Goal: Task Accomplishment & Management: Use online tool/utility

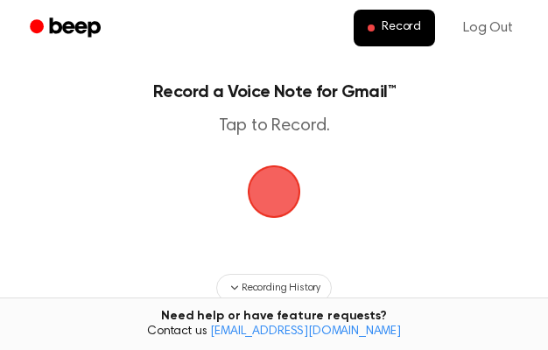
click at [271, 216] on span "button" at bounding box center [274, 192] width 57 height 57
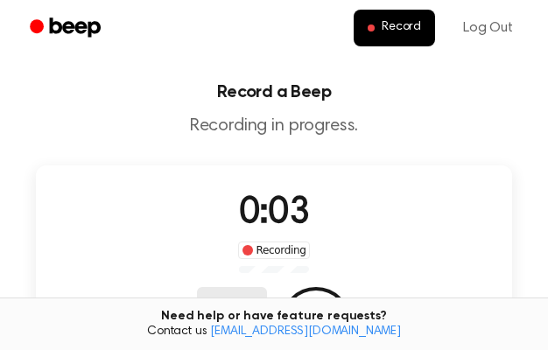
click at [267, 287] on button "Delete" at bounding box center [232, 322] width 70 height 70
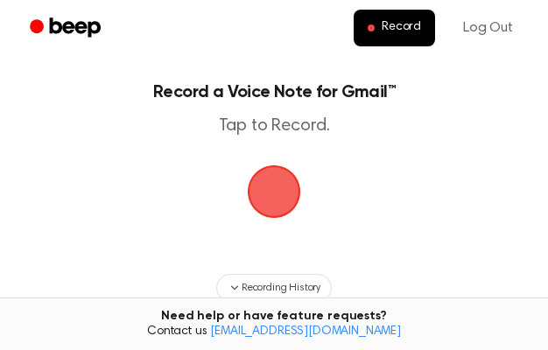
click at [276, 207] on span "button" at bounding box center [273, 191] width 65 height 65
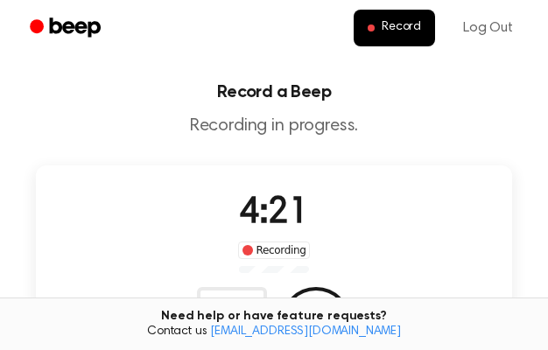
scroll to position [9, 0]
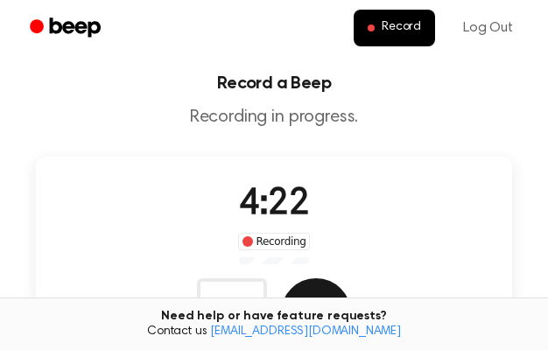
click at [351, 278] on button "Save" at bounding box center [316, 313] width 70 height 70
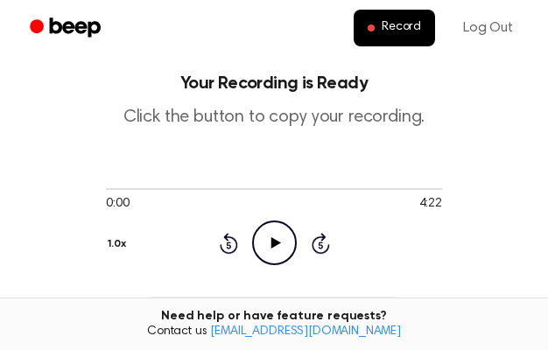
click at [252, 220] on icon "Play Audio" at bounding box center [274, 242] width 45 height 45
click at [252, 220] on icon "Pause Audio" at bounding box center [274, 242] width 45 height 45
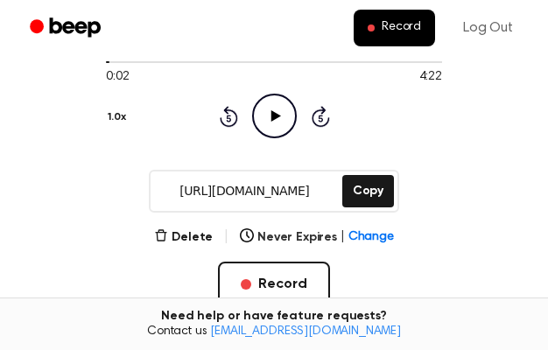
scroll to position [138, 0]
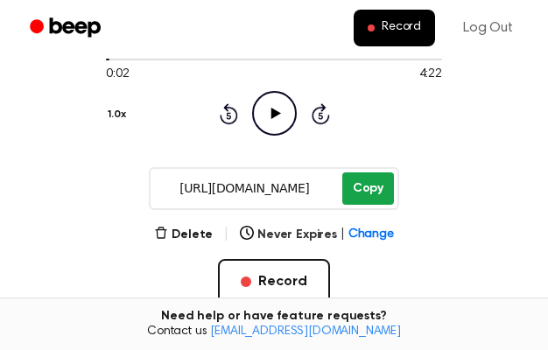
click at [363, 199] on button "Copy" at bounding box center [368, 188] width 52 height 32
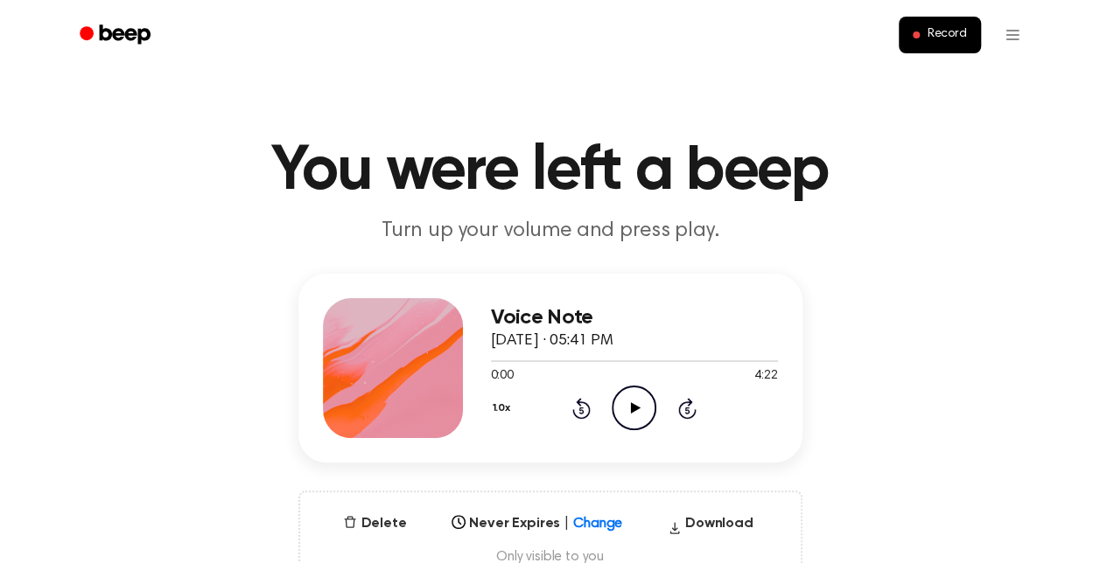
click at [633, 401] on icon "Play Audio" at bounding box center [633, 408] width 45 height 45
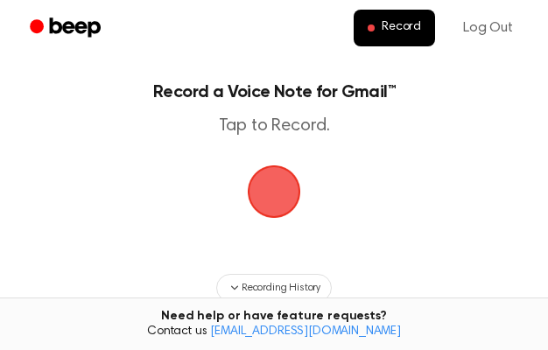
click at [289, 202] on span "button" at bounding box center [274, 191] width 94 height 94
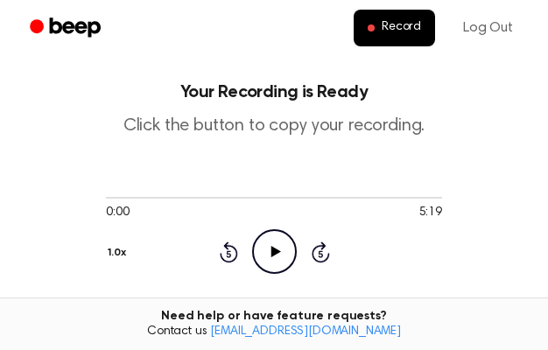
click at [252, 230] on icon "Play Audio" at bounding box center [274, 251] width 45 height 45
click at [404, 199] on div at bounding box center [274, 198] width 336 height 2
click at [311, 241] on icon at bounding box center [320, 251] width 18 height 21
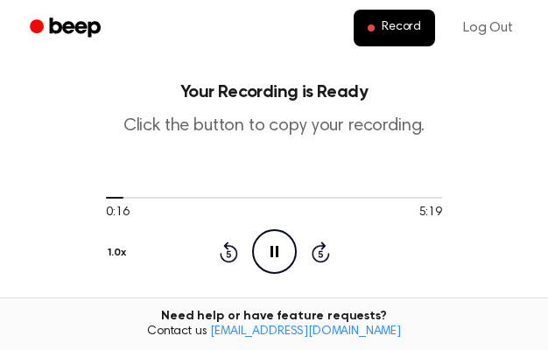
click at [311, 241] on icon at bounding box center [320, 251] width 18 height 21
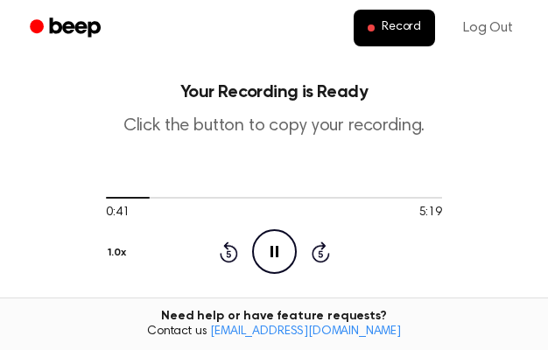
click at [311, 241] on icon at bounding box center [320, 251] width 18 height 21
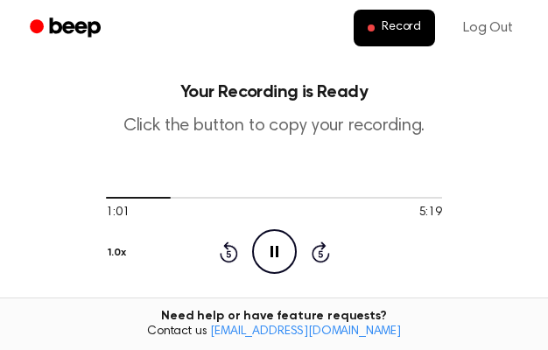
click at [311, 241] on icon at bounding box center [320, 251] width 18 height 21
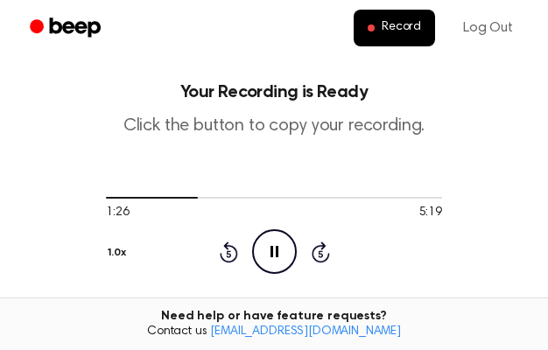
click at [311, 241] on icon at bounding box center [320, 251] width 18 height 21
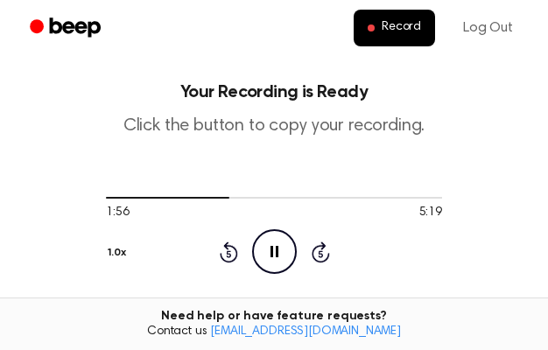
click at [311, 241] on icon at bounding box center [320, 251] width 18 height 21
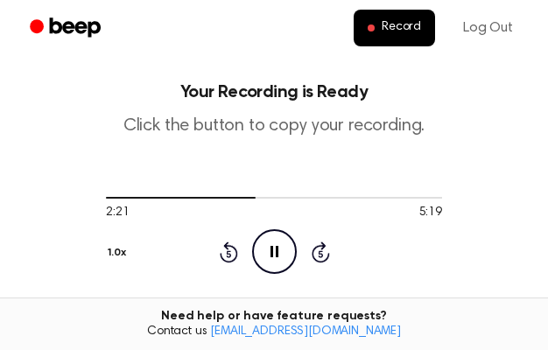
click at [311, 241] on icon at bounding box center [320, 251] width 18 height 21
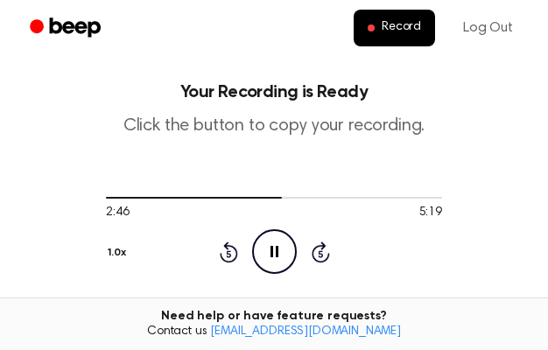
click at [311, 241] on icon at bounding box center [320, 251] width 18 height 21
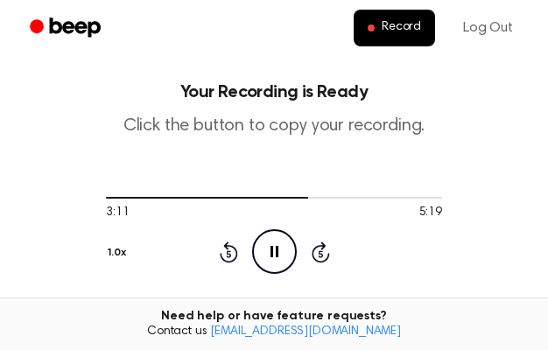
click at [311, 241] on icon at bounding box center [320, 251] width 18 height 21
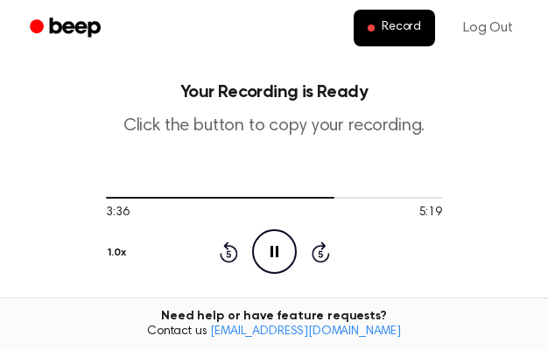
click at [311, 241] on icon at bounding box center [320, 251] width 18 height 21
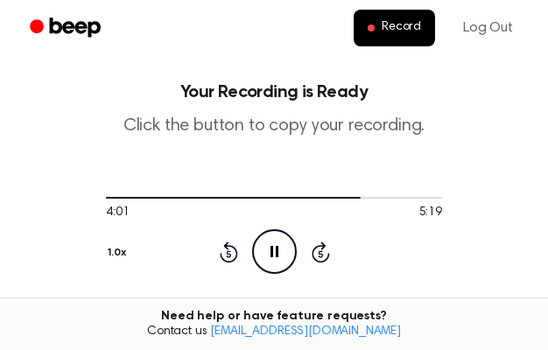
click at [311, 241] on icon at bounding box center [320, 251] width 18 height 21
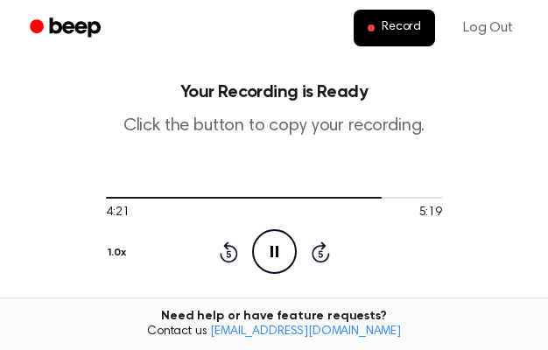
click at [311, 241] on icon at bounding box center [320, 251] width 18 height 21
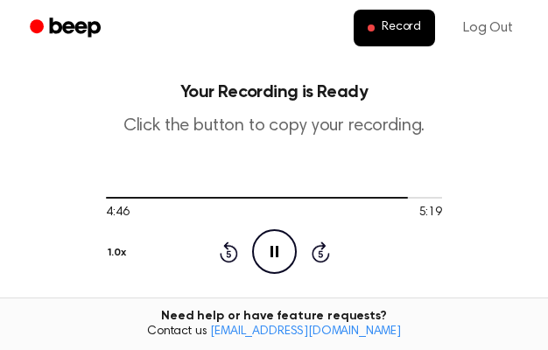
click at [311, 241] on icon at bounding box center [320, 251] width 18 height 21
click at [219, 241] on icon "Rewind 5 seconds" at bounding box center [228, 252] width 19 height 23
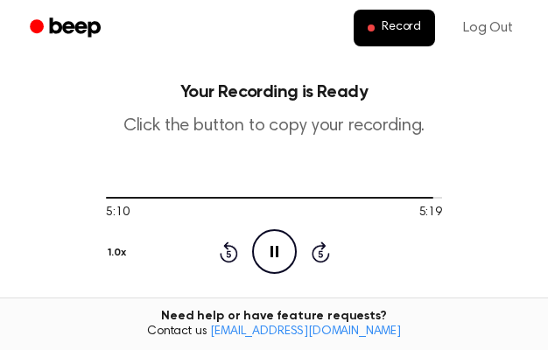
click at [219, 241] on icon "Rewind 5 seconds" at bounding box center [228, 252] width 19 height 23
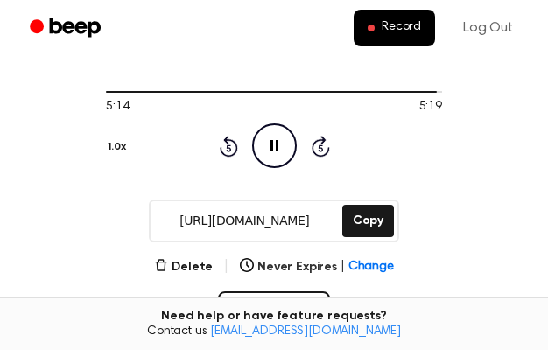
scroll to position [182, 0]
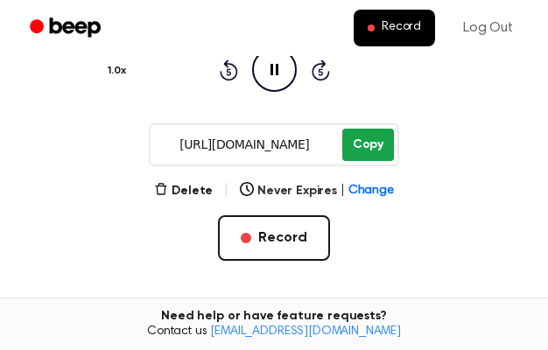
click at [371, 151] on button "Copy" at bounding box center [368, 145] width 52 height 32
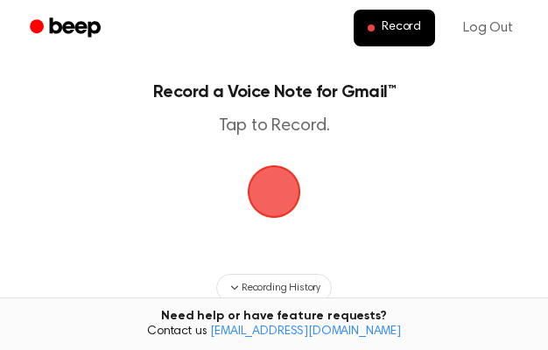
click at [281, 202] on span "button" at bounding box center [273, 191] width 49 height 49
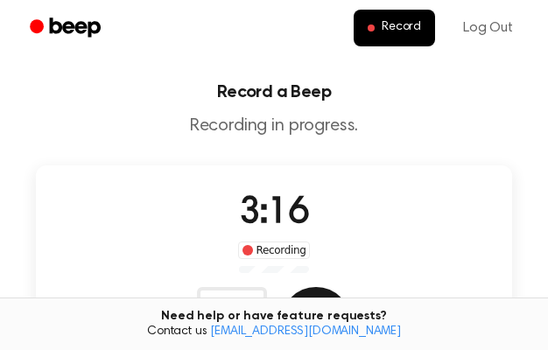
click at [351, 287] on button "Save" at bounding box center [316, 322] width 70 height 70
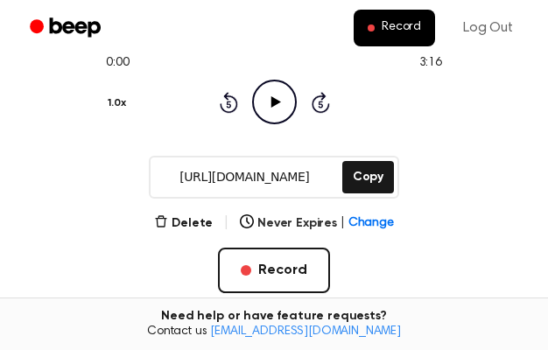
scroll to position [150, 0]
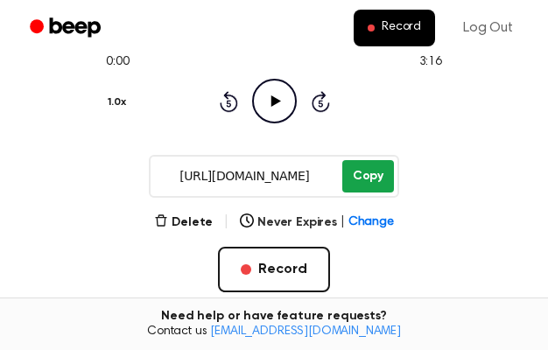
click at [370, 174] on button "Copy" at bounding box center [368, 176] width 52 height 32
